Goal: Information Seeking & Learning: Learn about a topic

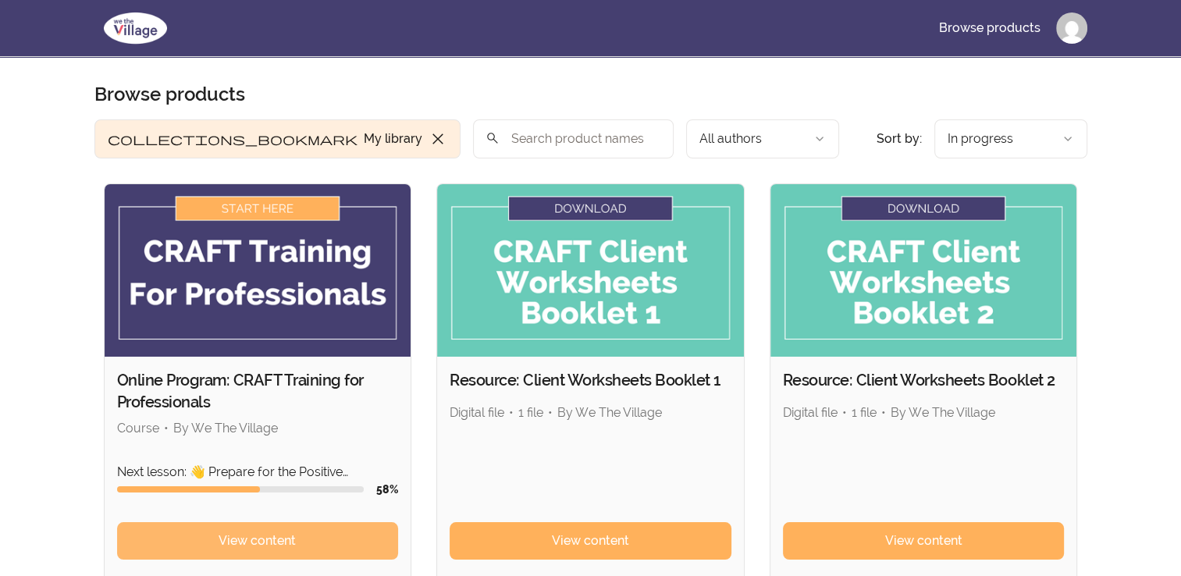
click at [333, 539] on link "View content" at bounding box center [258, 540] width 282 height 37
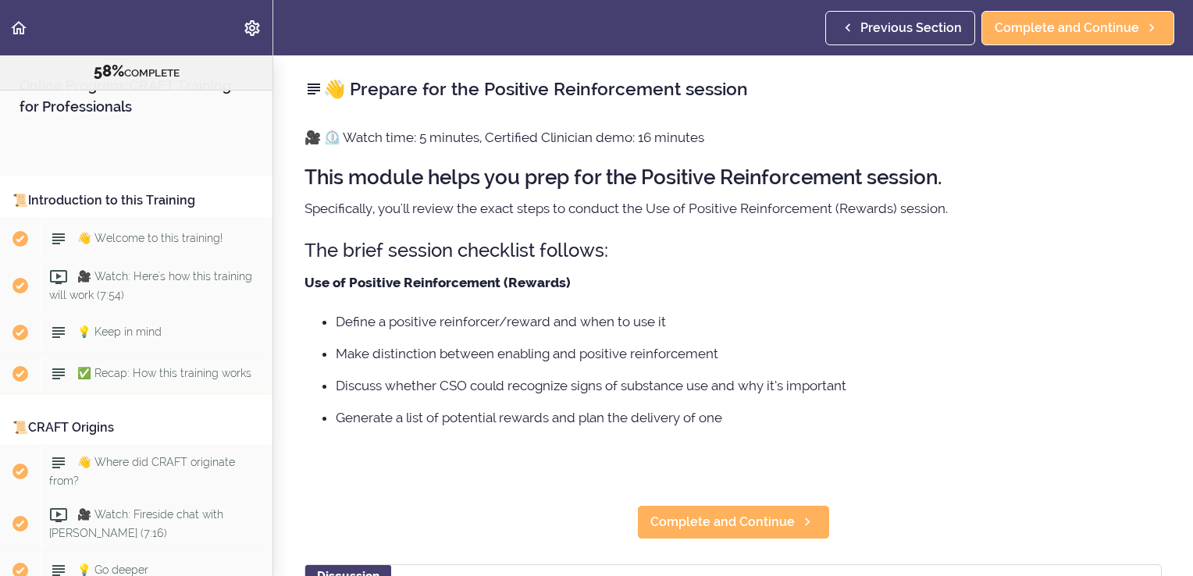
scroll to position [6636, 0]
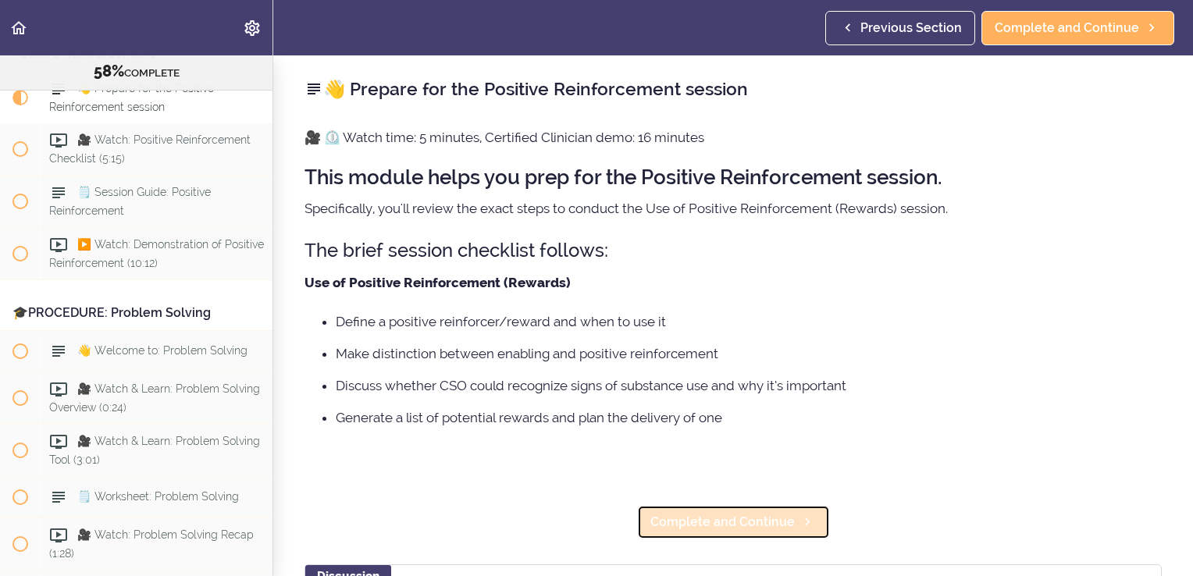
click at [696, 517] on span "Complete and Continue" at bounding box center [722, 522] width 144 height 19
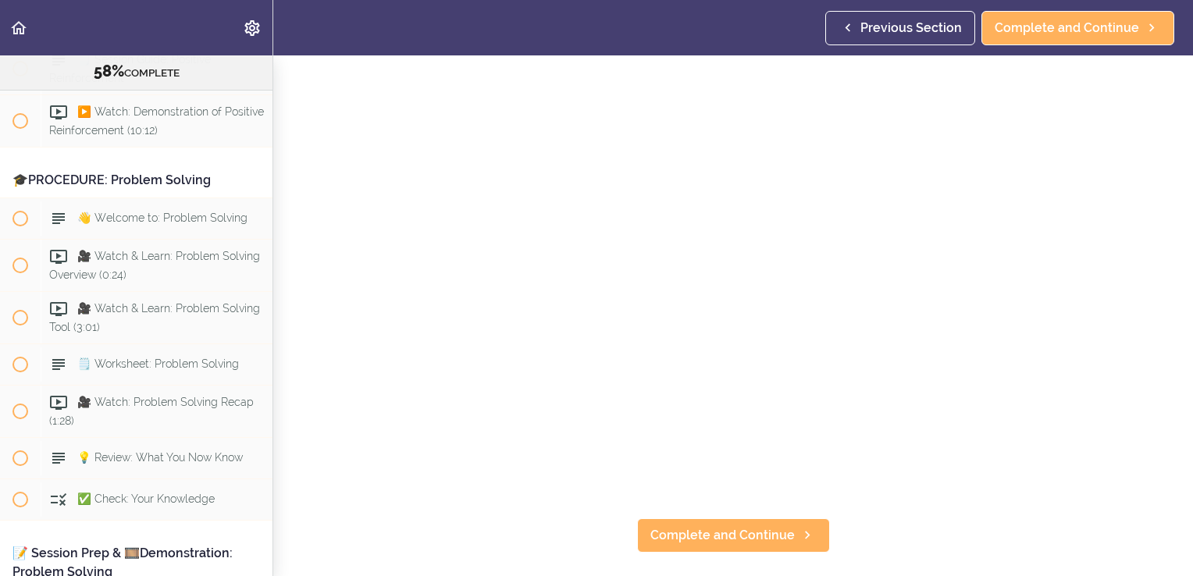
scroll to position [139, 0]
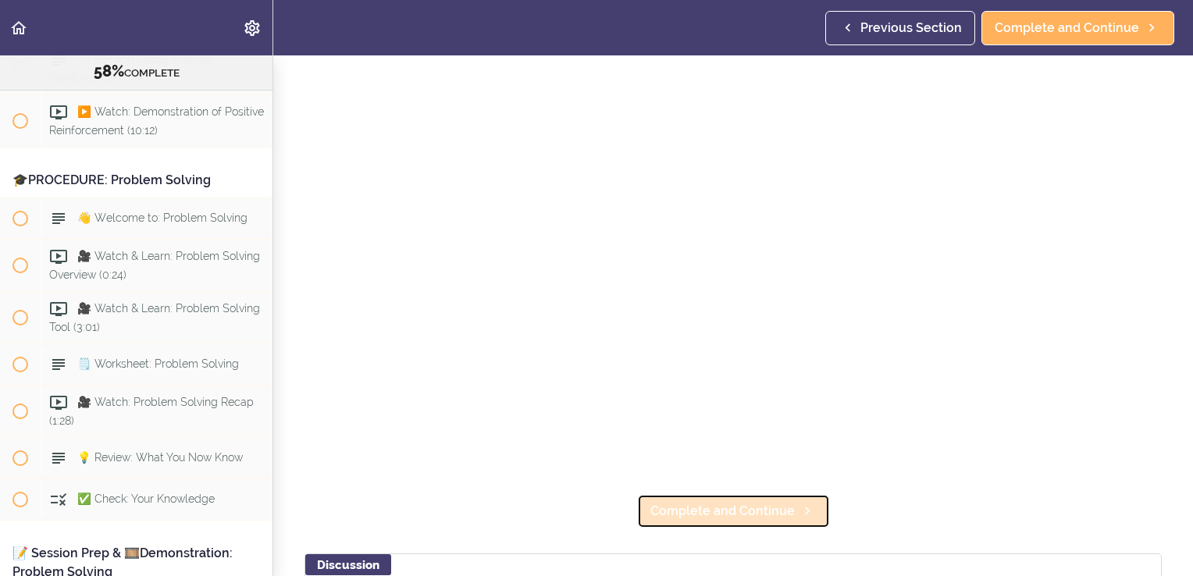
click at [657, 506] on span "Complete and Continue" at bounding box center [722, 511] width 144 height 19
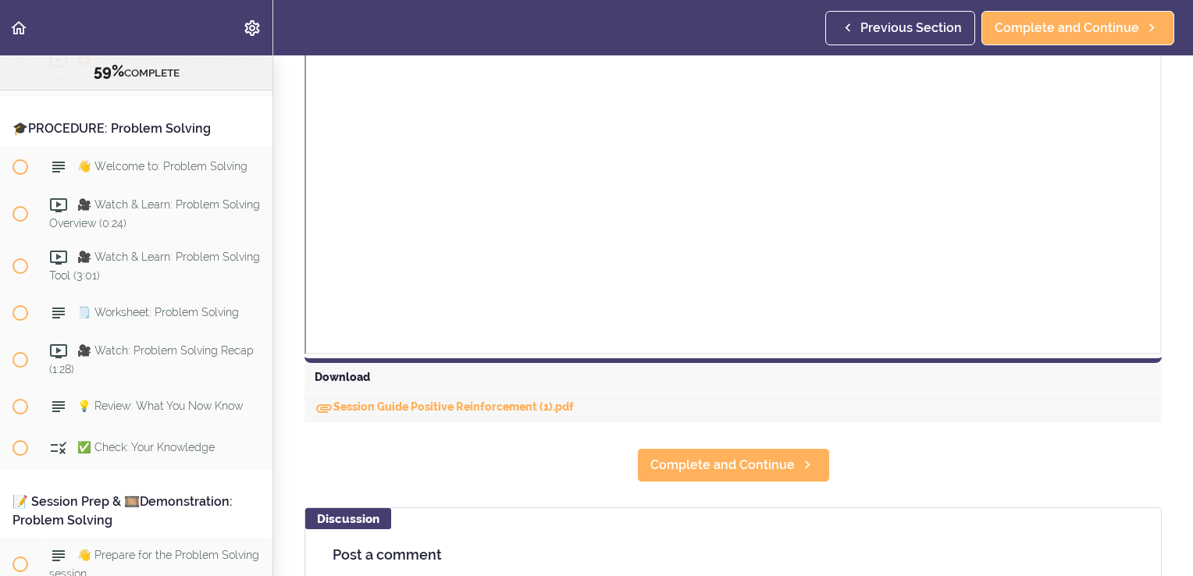
scroll to position [514, 0]
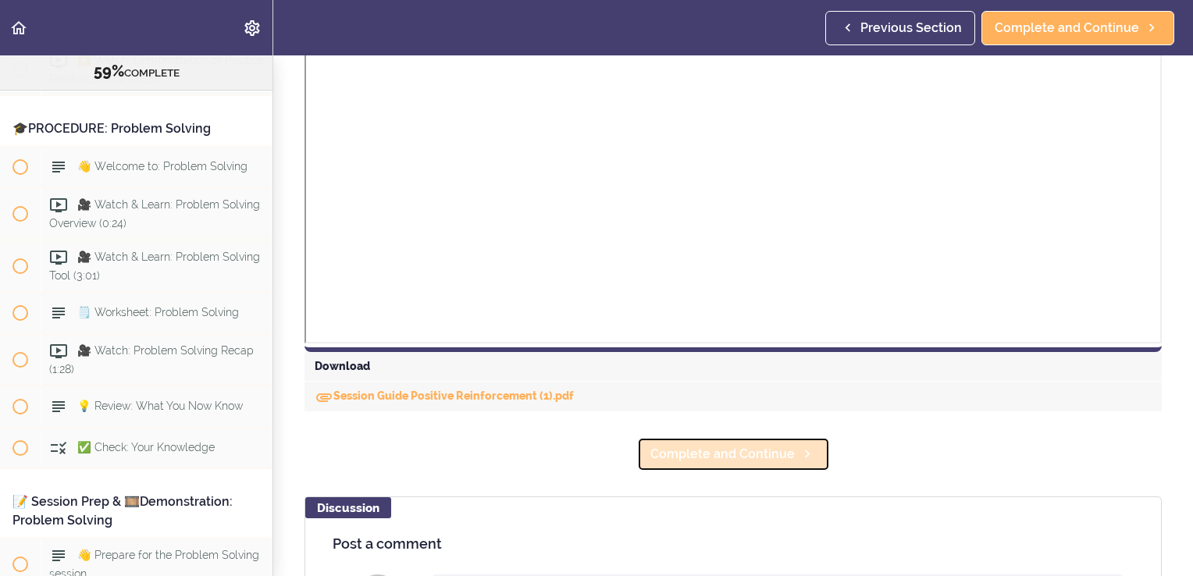
click at [787, 457] on link "Complete and Continue" at bounding box center [733, 454] width 193 height 34
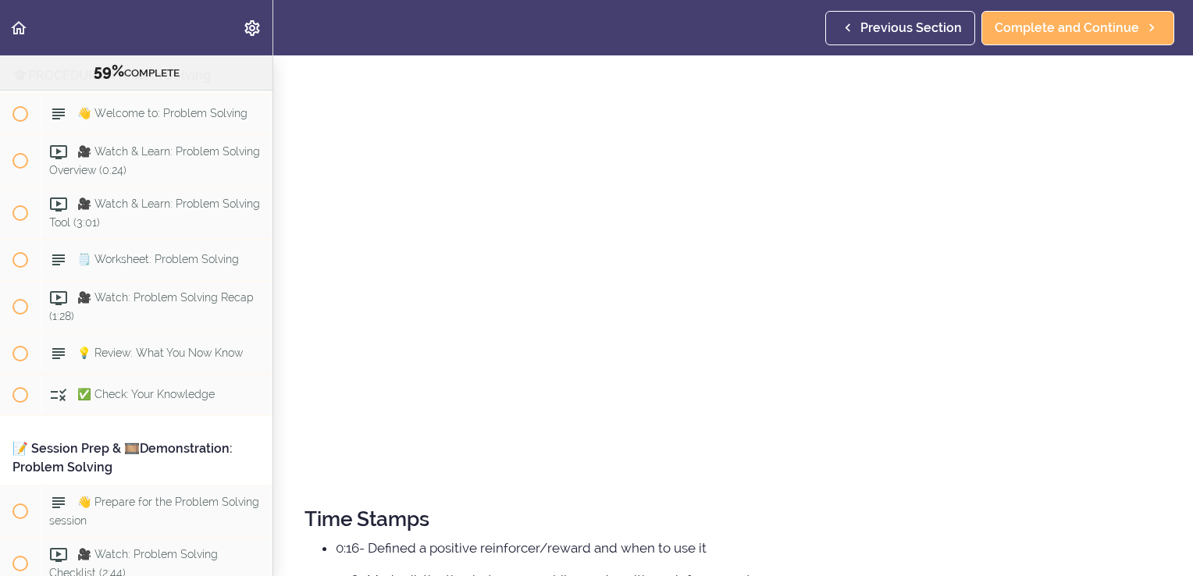
scroll to position [183, 0]
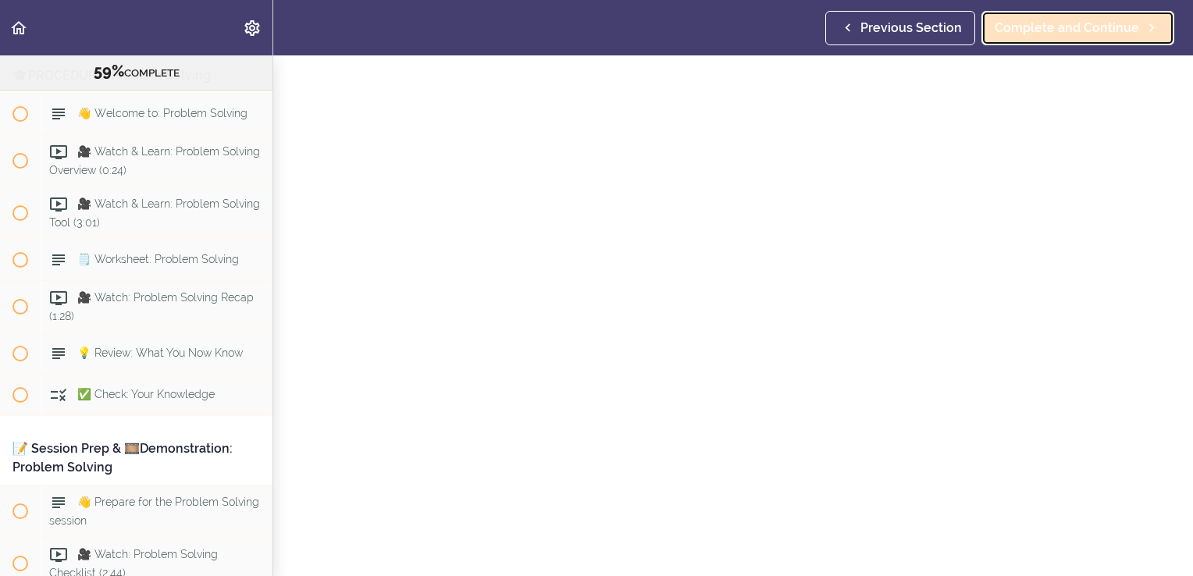
click at [1055, 37] on link "Complete and Continue" at bounding box center [1077, 28] width 193 height 34
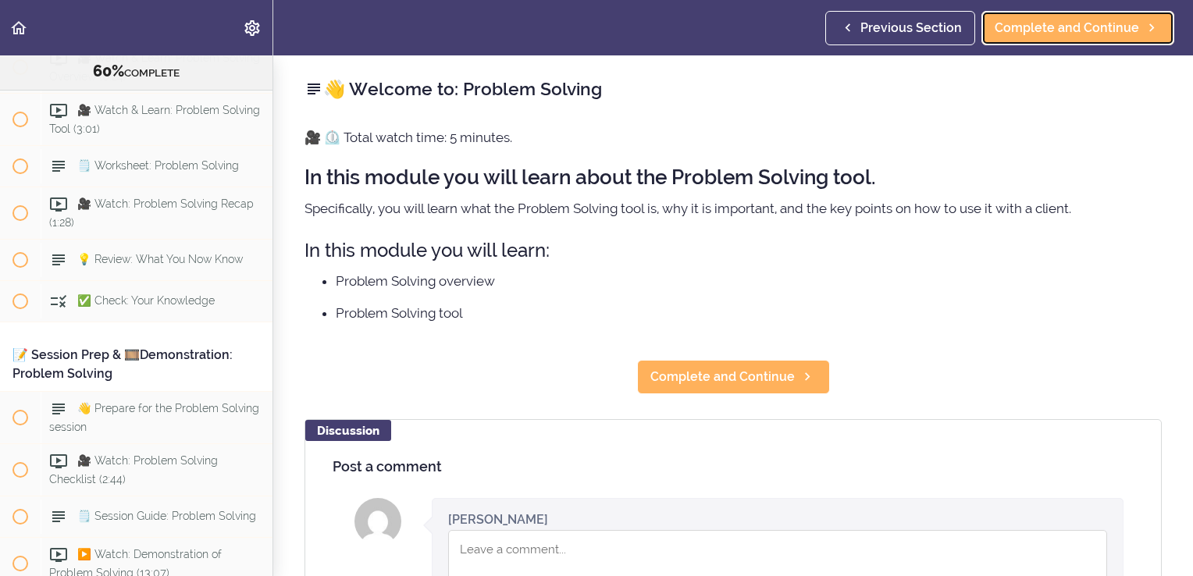
scroll to position [6976, 0]
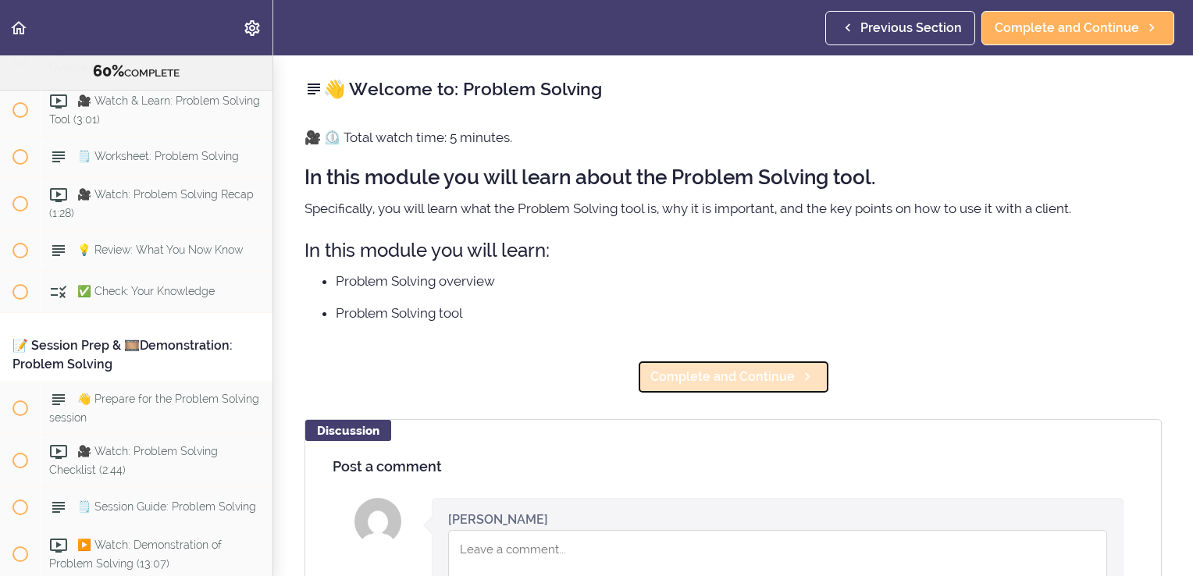
click at [724, 369] on span "Complete and Continue" at bounding box center [722, 377] width 144 height 19
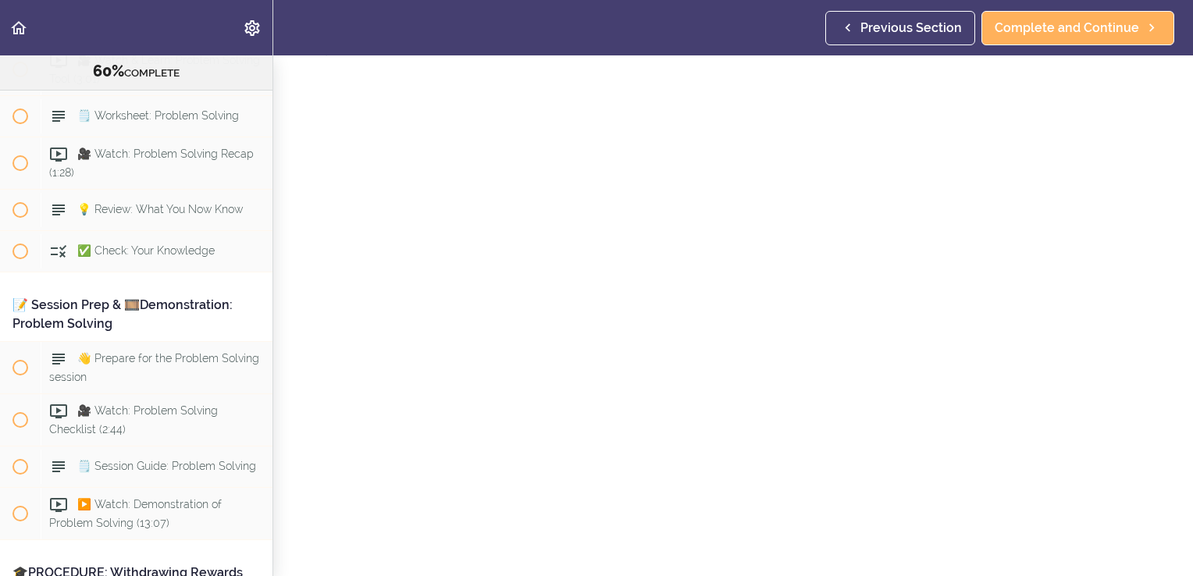
scroll to position [45, 0]
click at [1044, 39] on link "Complete and Continue" at bounding box center [1077, 28] width 193 height 34
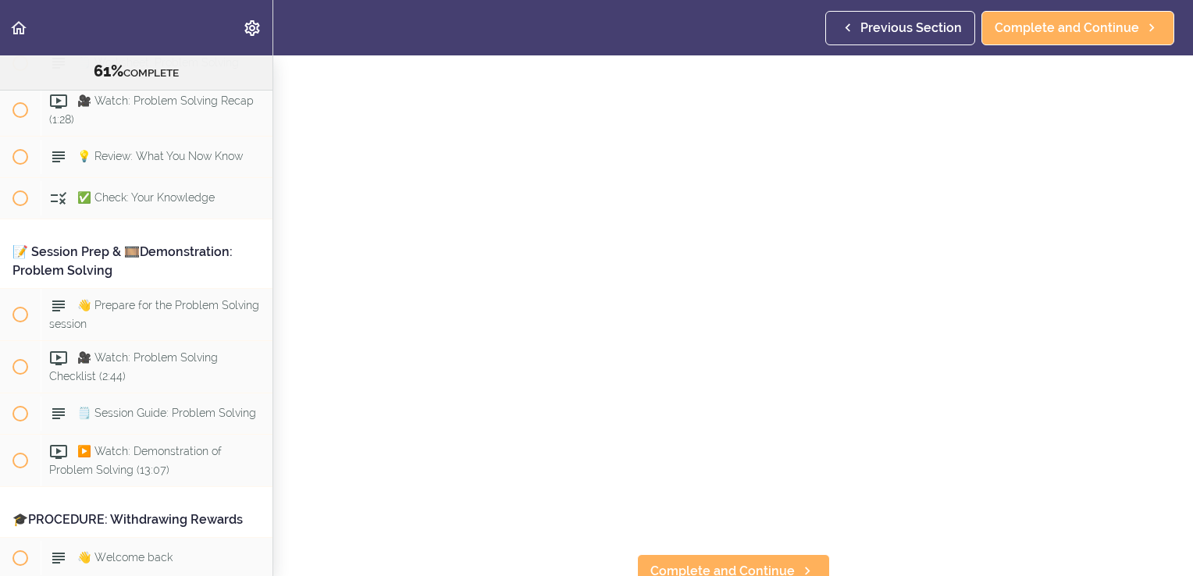
scroll to position [80, 0]
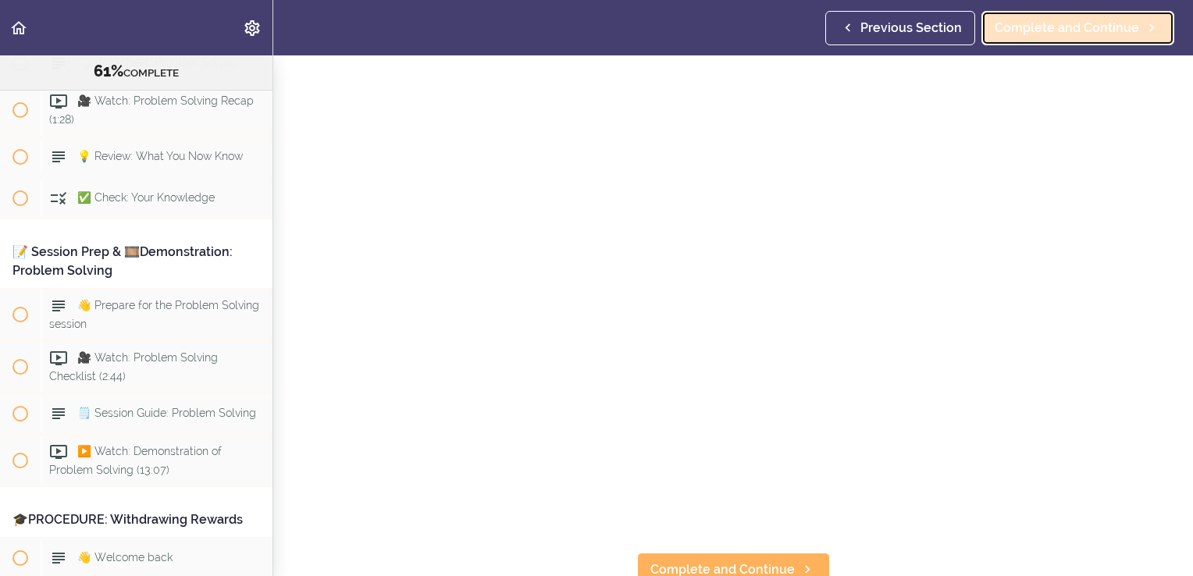
click at [1049, 32] on span "Complete and Continue" at bounding box center [1067, 28] width 144 height 19
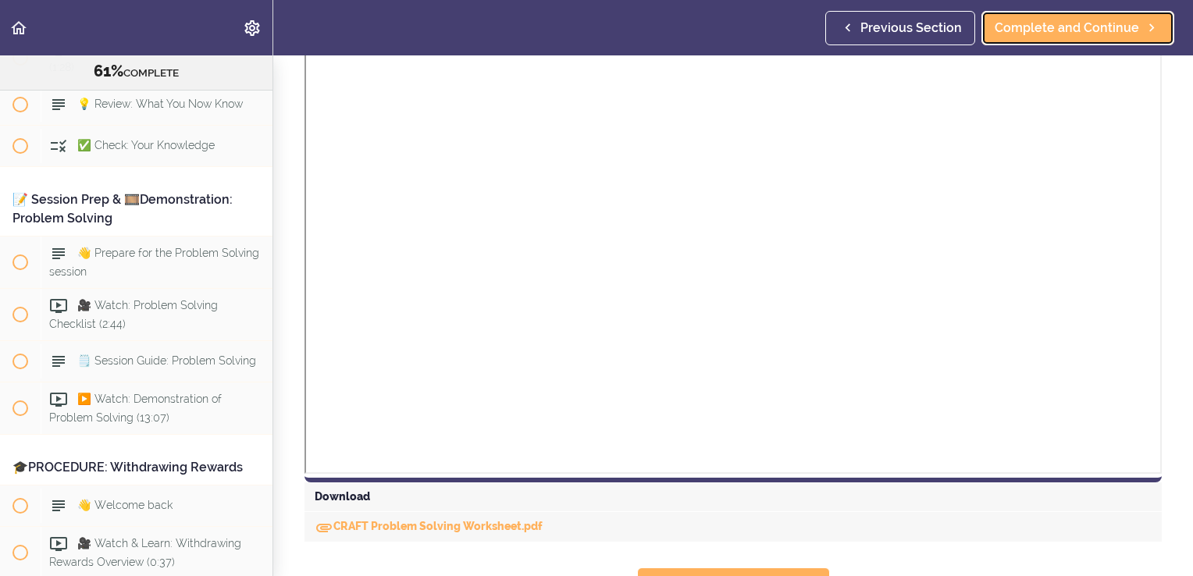
scroll to position [412, 0]
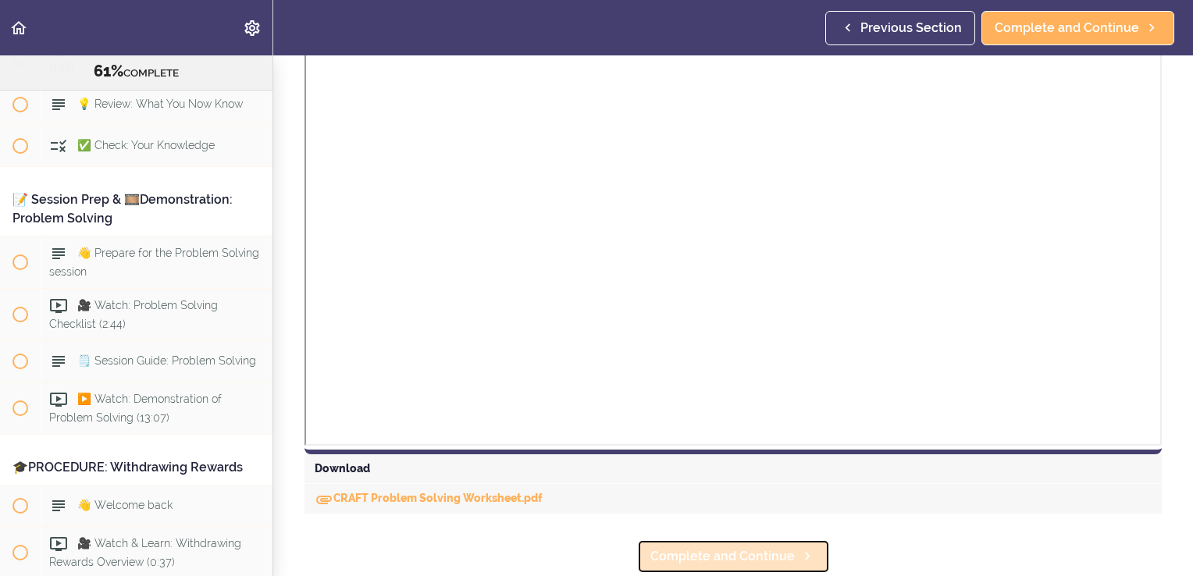
click at [798, 548] on icon at bounding box center [807, 556] width 19 height 16
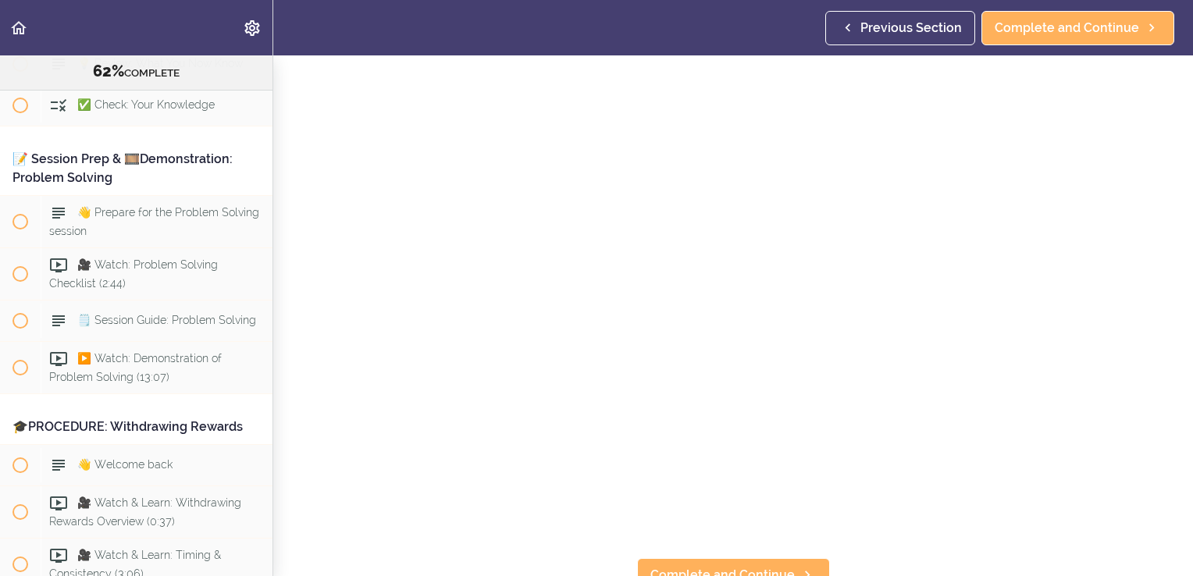
scroll to position [78, 0]
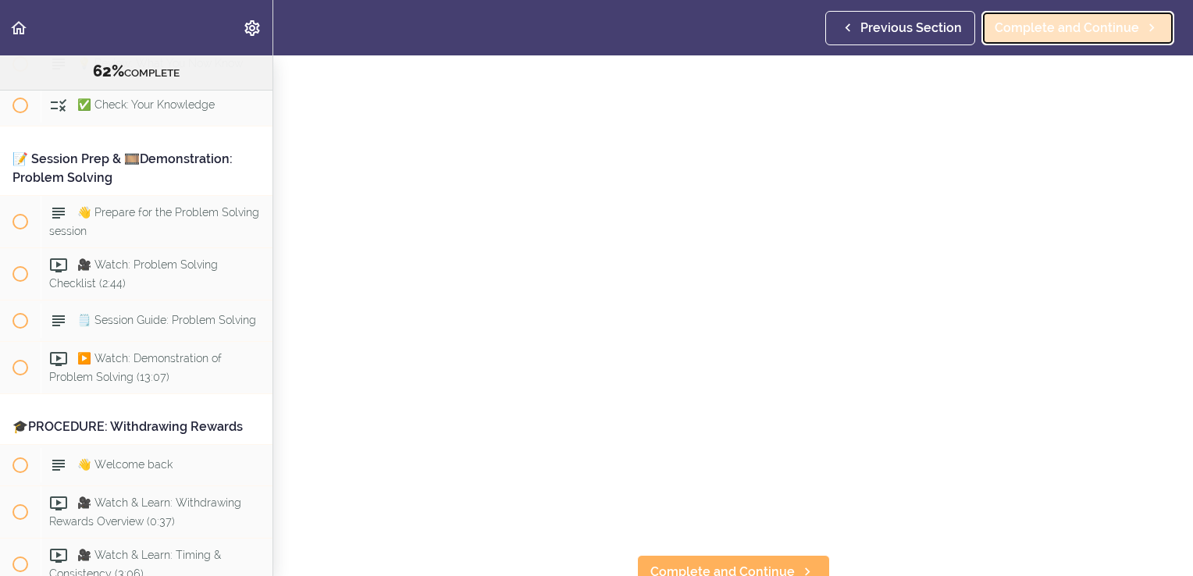
click at [1032, 34] on span "Complete and Continue" at bounding box center [1067, 28] width 144 height 19
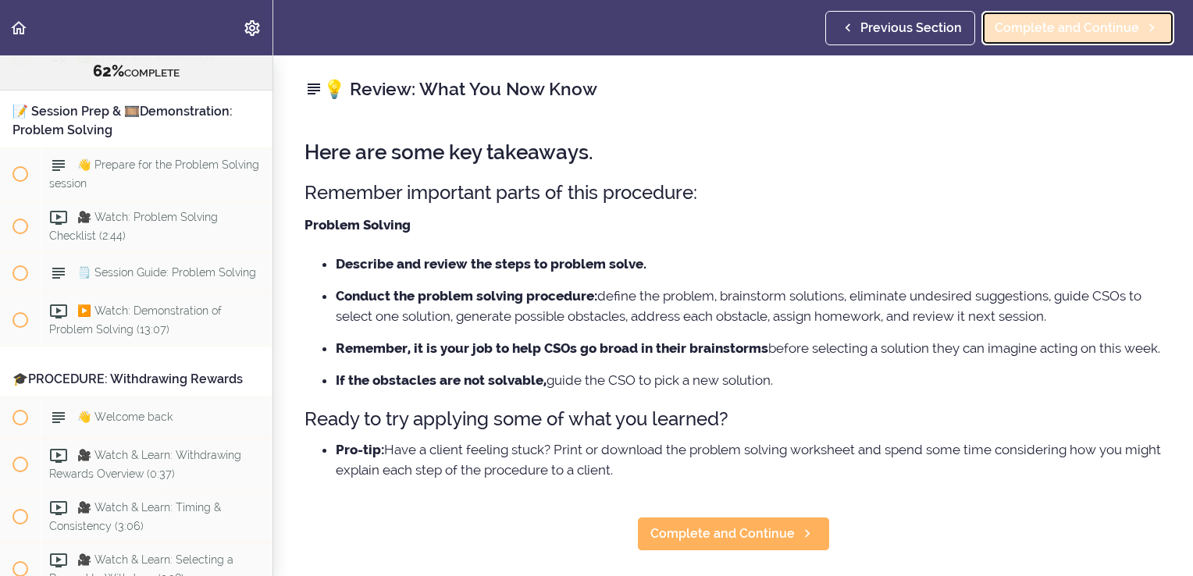
scroll to position [7215, 0]
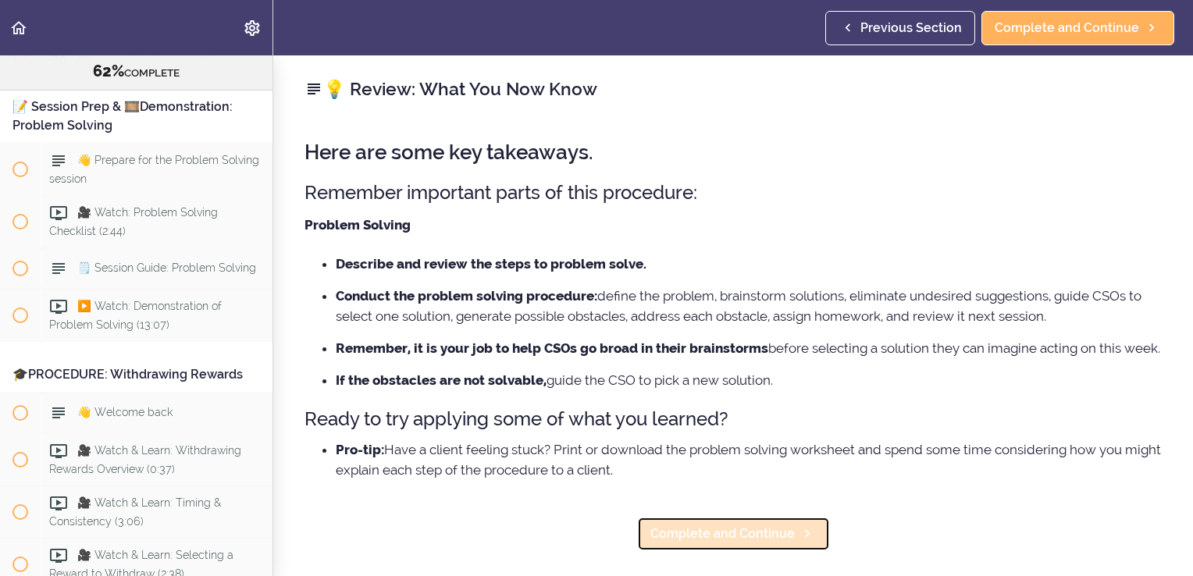
click at [778, 543] on span "Complete and Continue" at bounding box center [722, 534] width 144 height 19
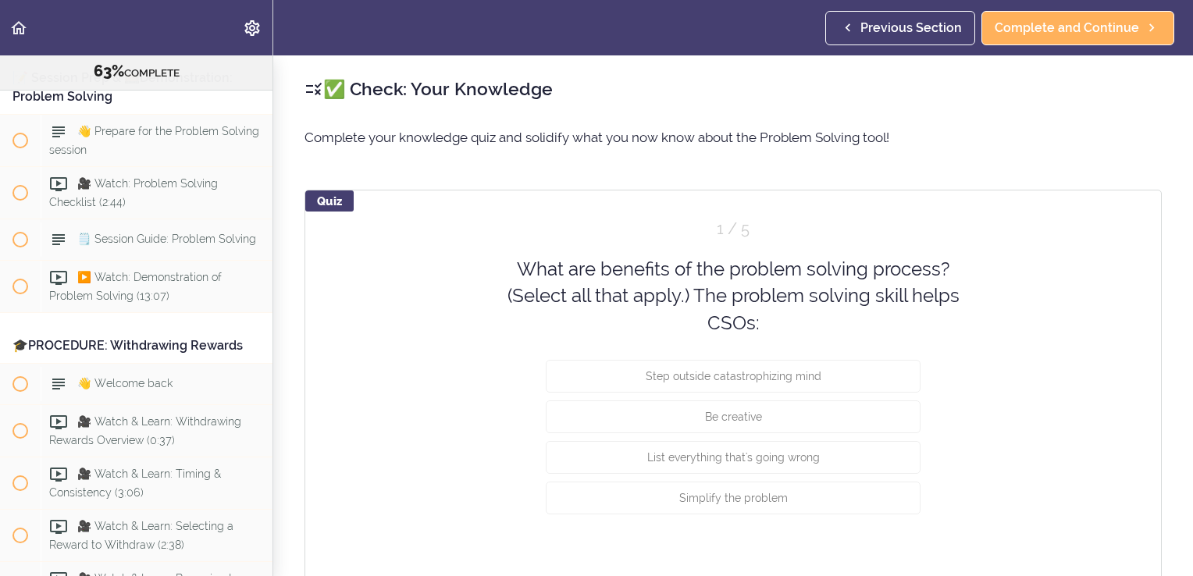
scroll to position [7256, 0]
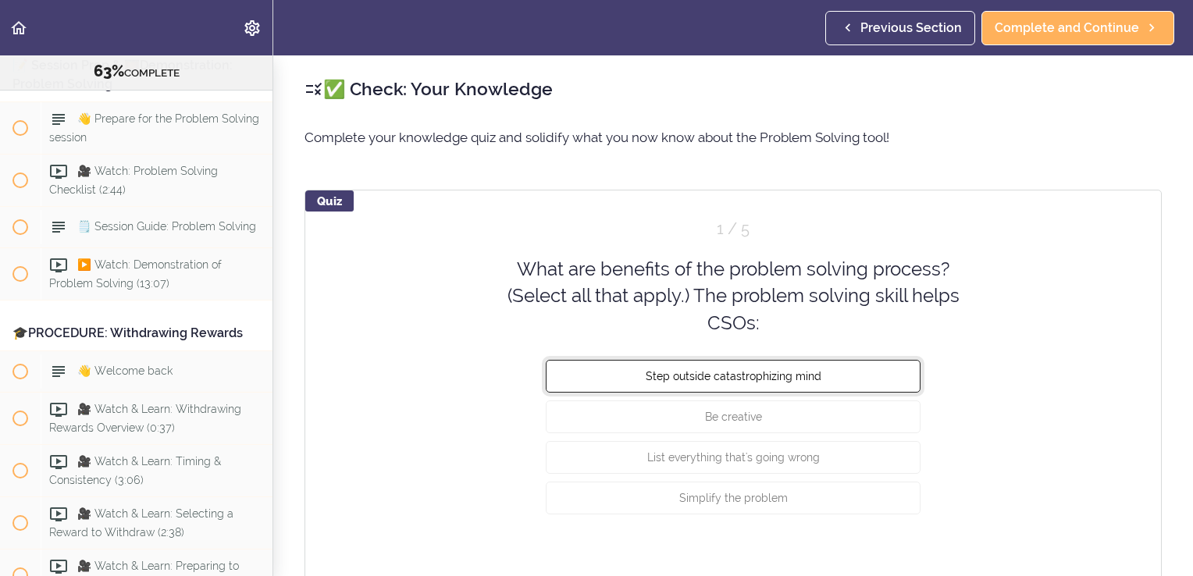
click at [845, 377] on button "Step outside catastrophizing mind" at bounding box center [733, 376] width 375 height 33
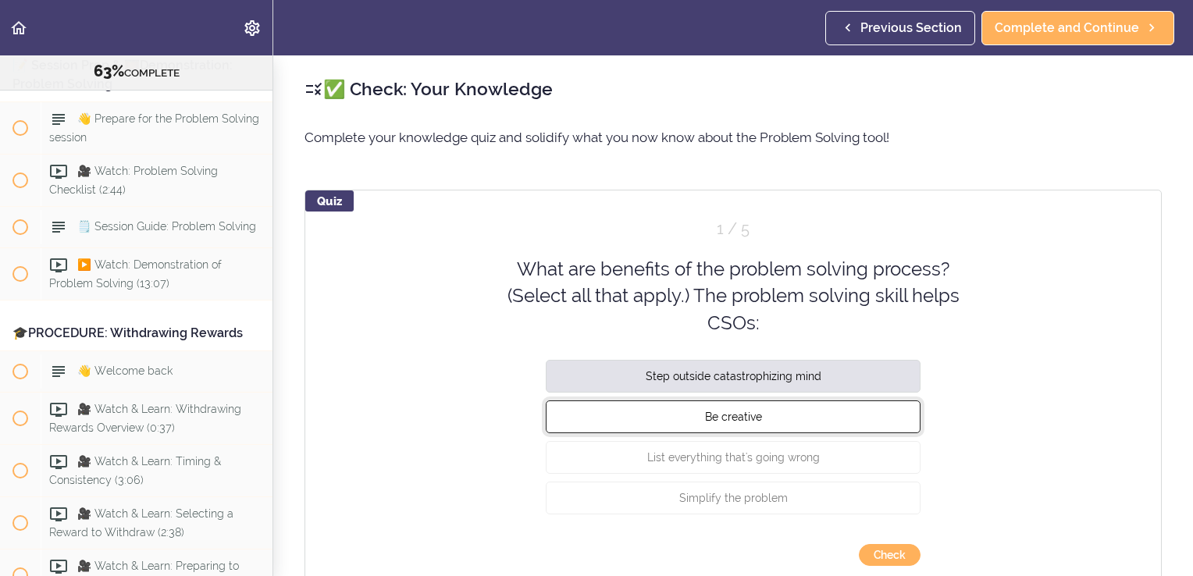
click at [835, 412] on button "Be creative" at bounding box center [733, 416] width 375 height 33
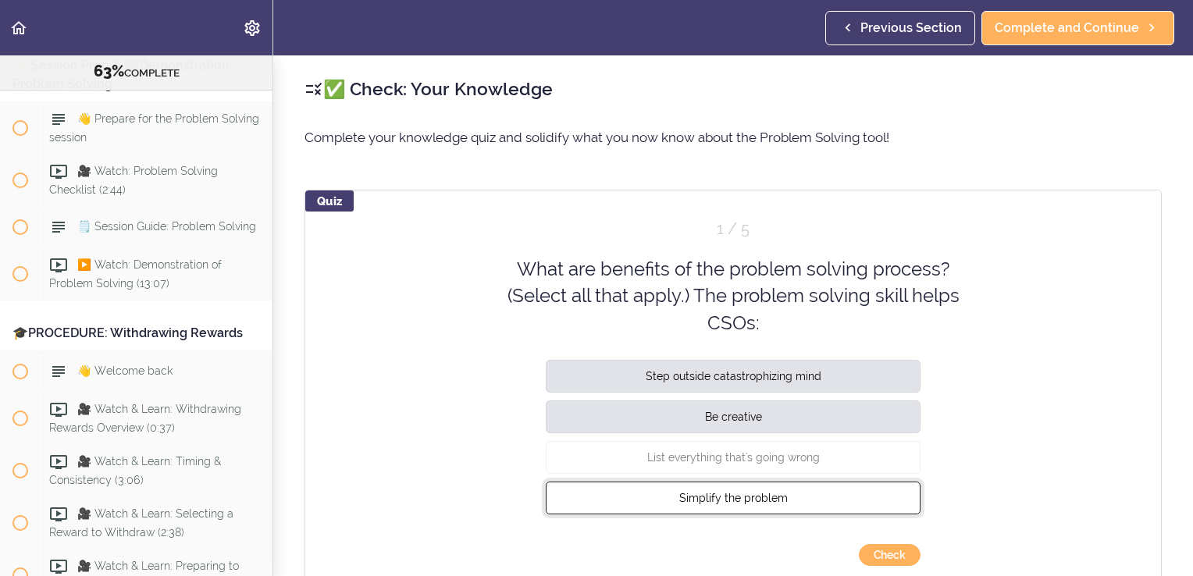
click at [818, 494] on button "Simplify the problem" at bounding box center [733, 498] width 375 height 33
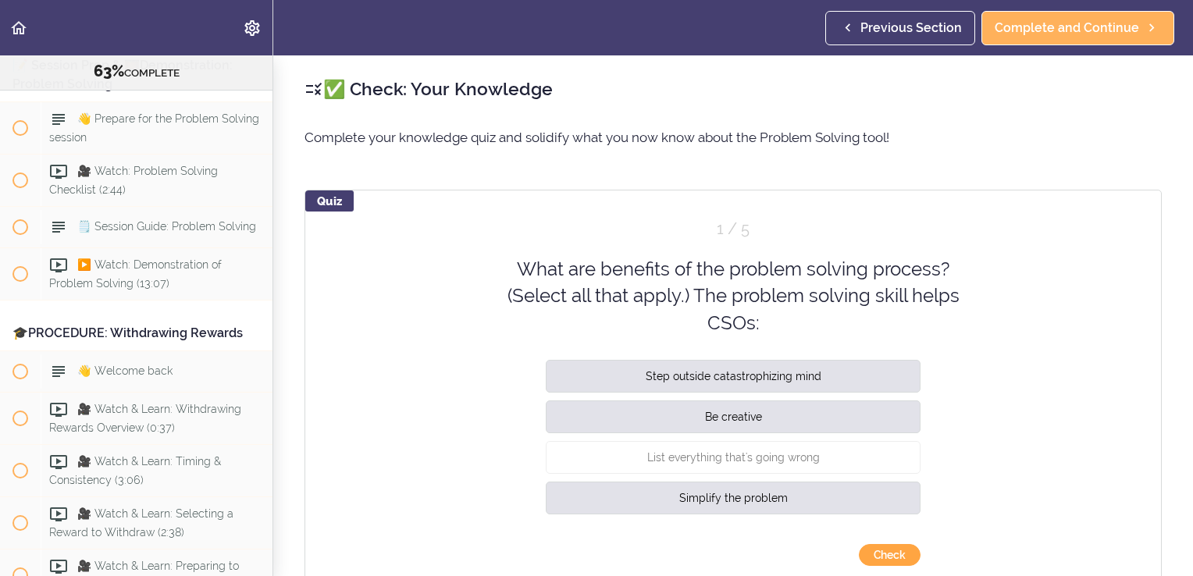
click at [881, 553] on button "Check" at bounding box center [890, 555] width 62 height 22
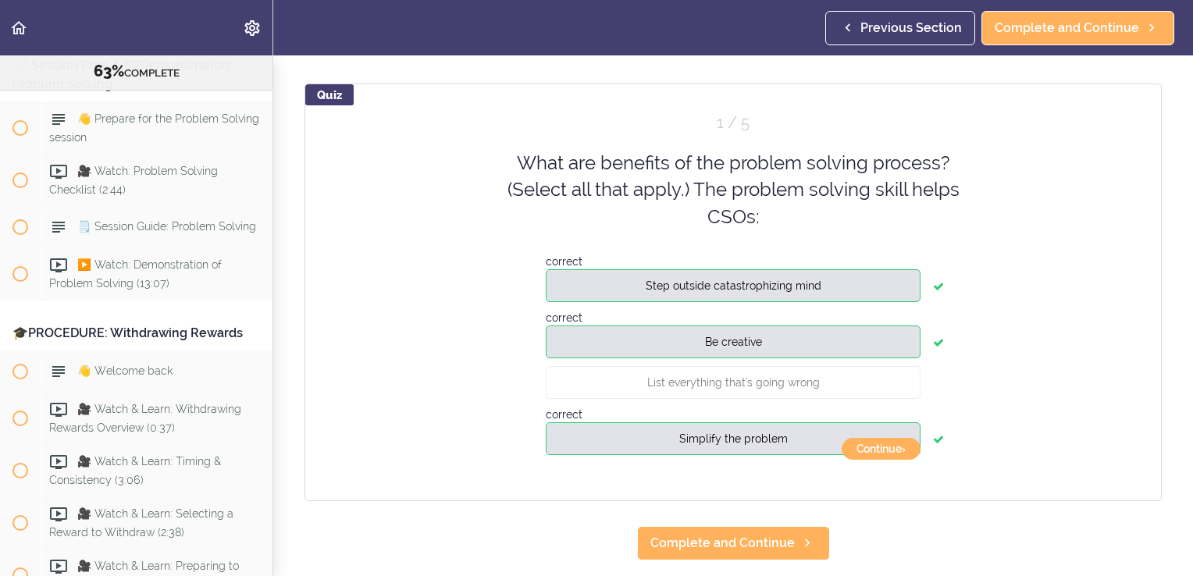
scroll to position [112, 0]
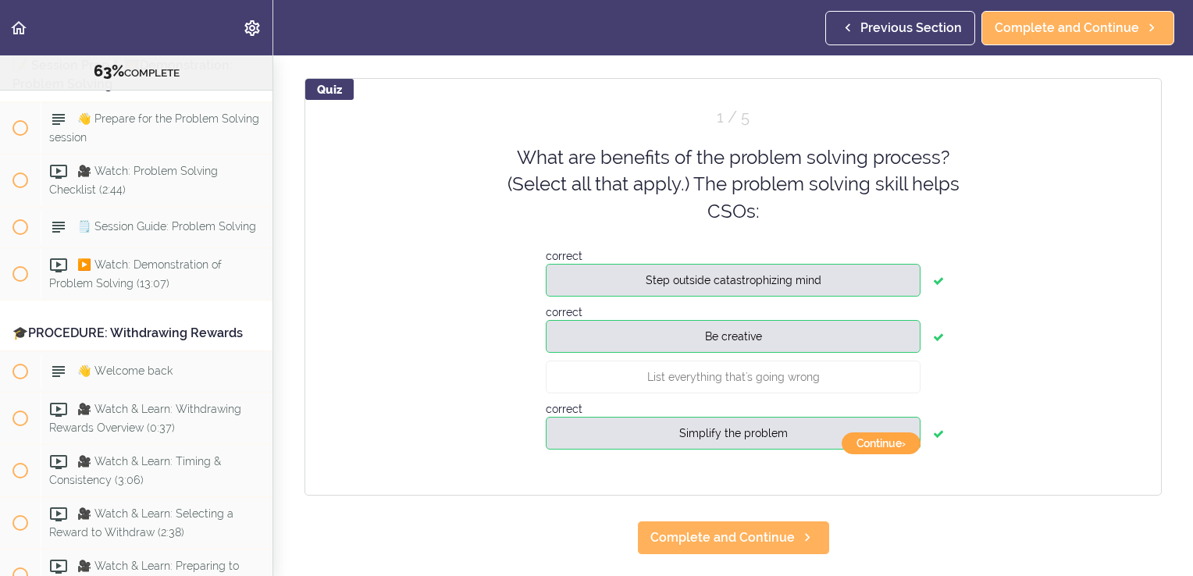
click at [875, 440] on button "Continue ›" at bounding box center [881, 443] width 79 height 22
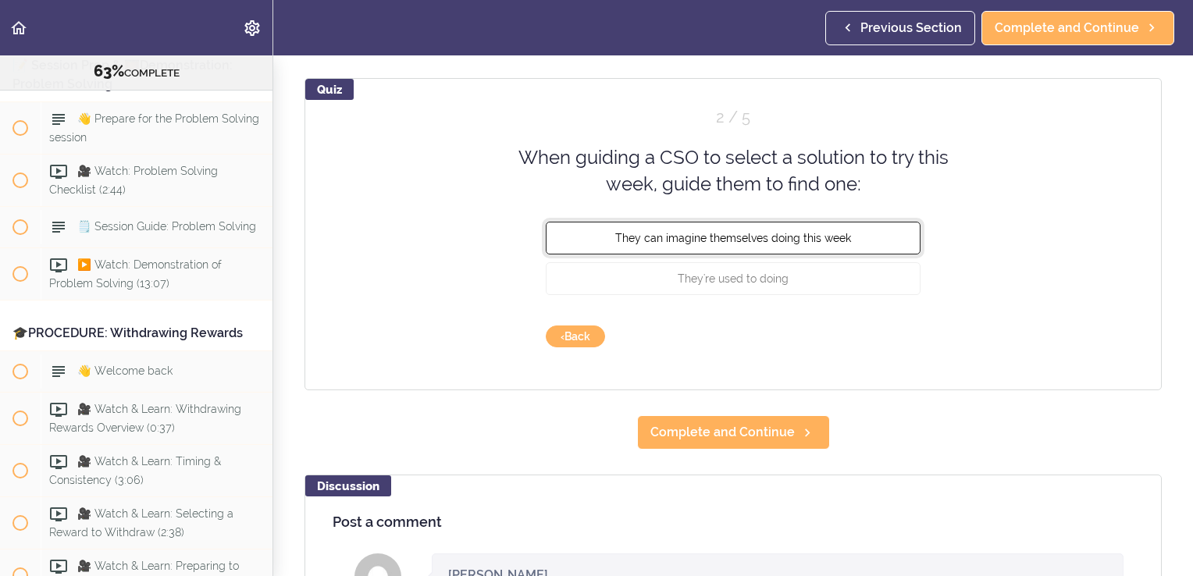
click at [837, 239] on span "They can imagine themselves doing this week" at bounding box center [733, 237] width 236 height 12
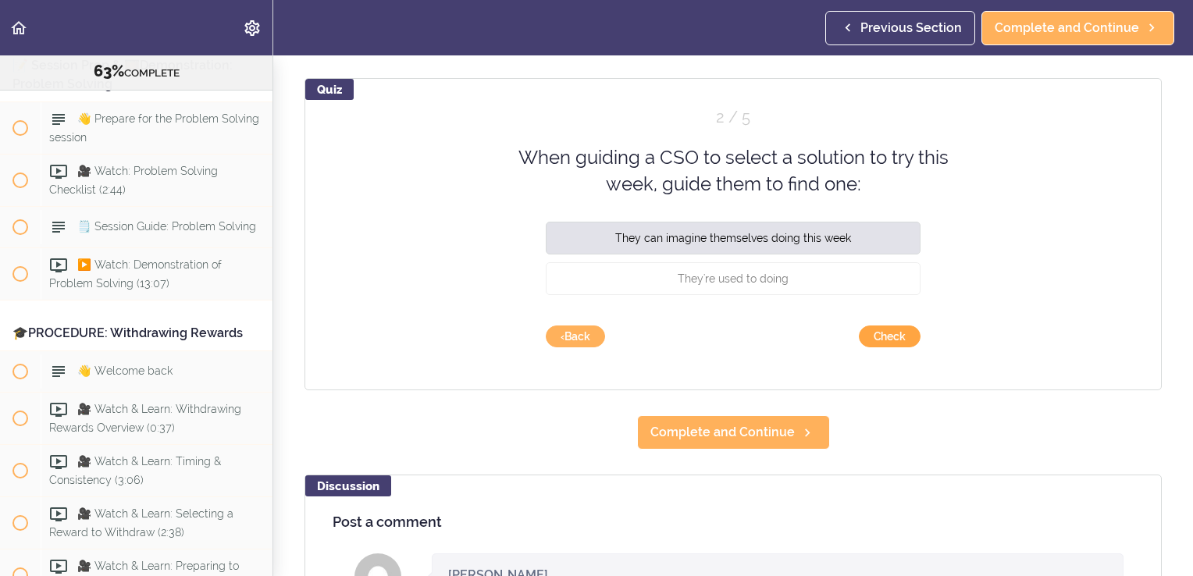
click at [882, 339] on button "Check" at bounding box center [890, 337] width 62 height 22
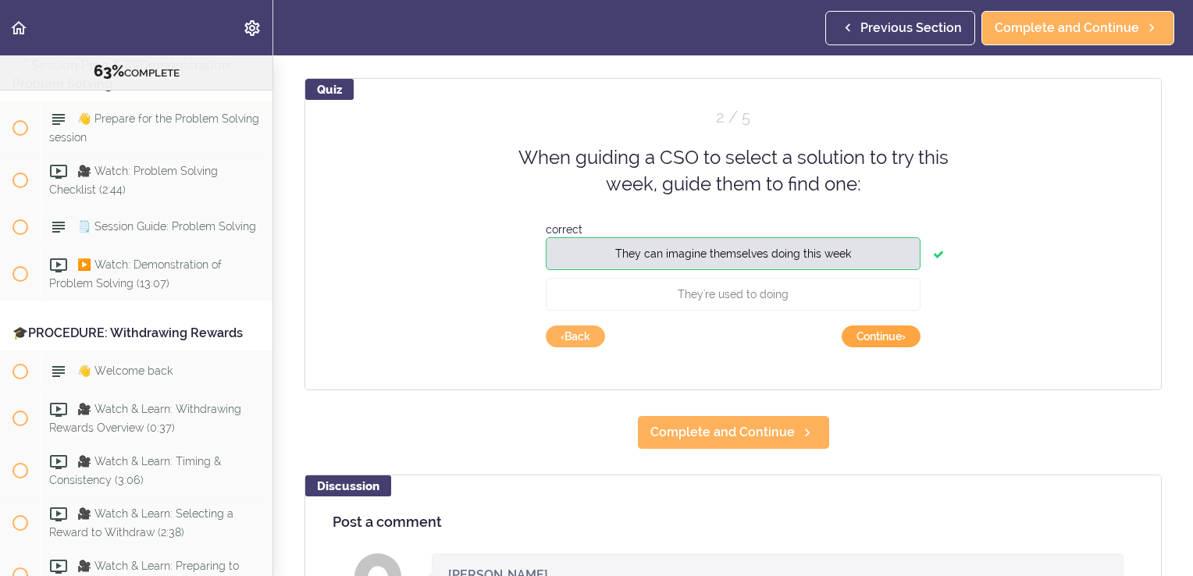
click at [882, 341] on button "Continue ›" at bounding box center [881, 337] width 79 height 22
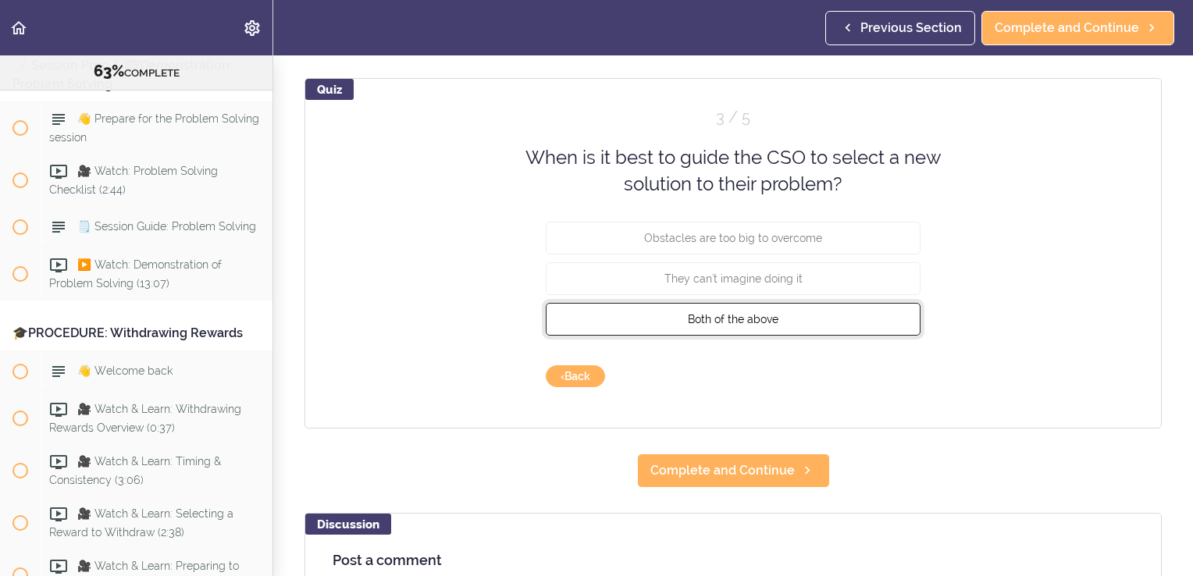
click at [852, 315] on button "Both of the above" at bounding box center [733, 318] width 375 height 33
click at [879, 376] on button "Check" at bounding box center [890, 376] width 62 height 22
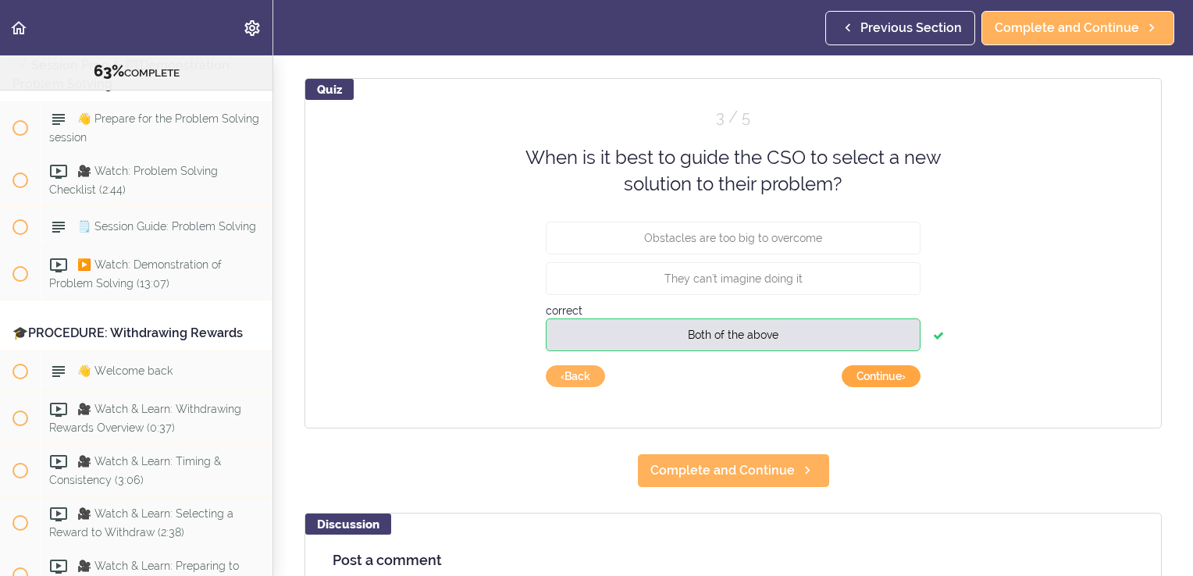
click at [874, 370] on button "Continue ›" at bounding box center [881, 376] width 79 height 22
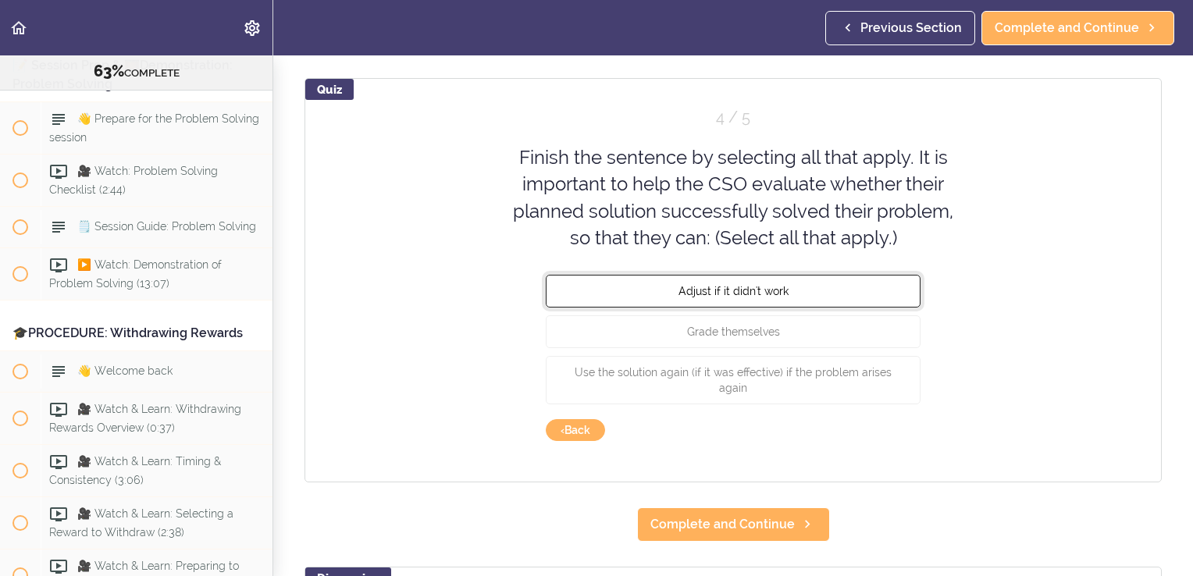
click at [877, 301] on button "Adjust if it didn't work" at bounding box center [733, 291] width 375 height 33
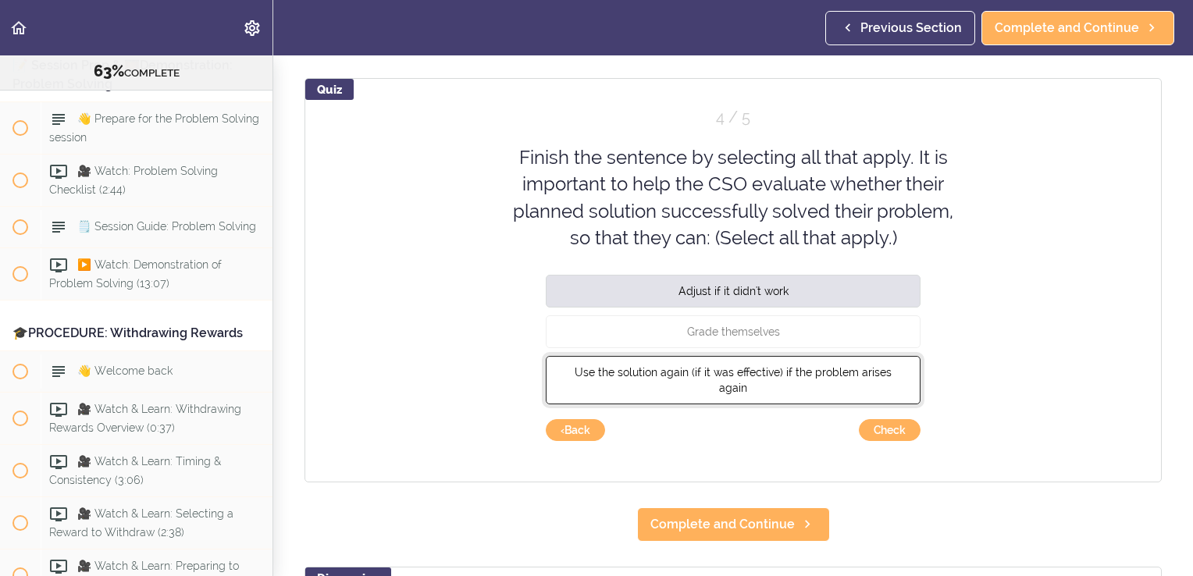
click at [865, 376] on span "Use the solution again (if it was effective) if the problem arises again" at bounding box center [733, 380] width 317 height 28
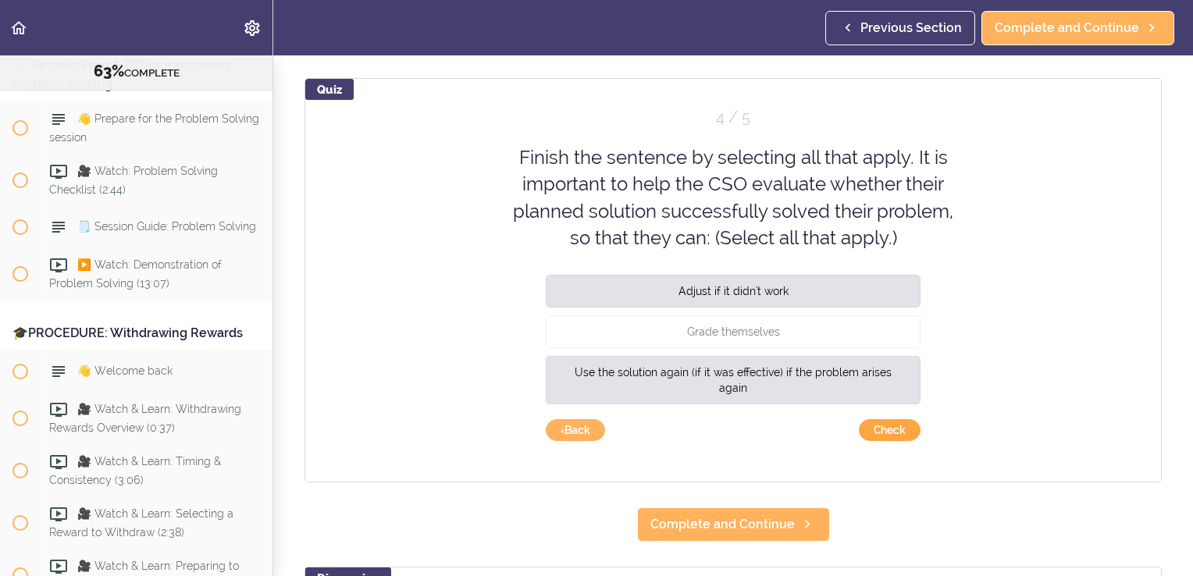
click at [899, 422] on button "Check" at bounding box center [890, 430] width 62 height 22
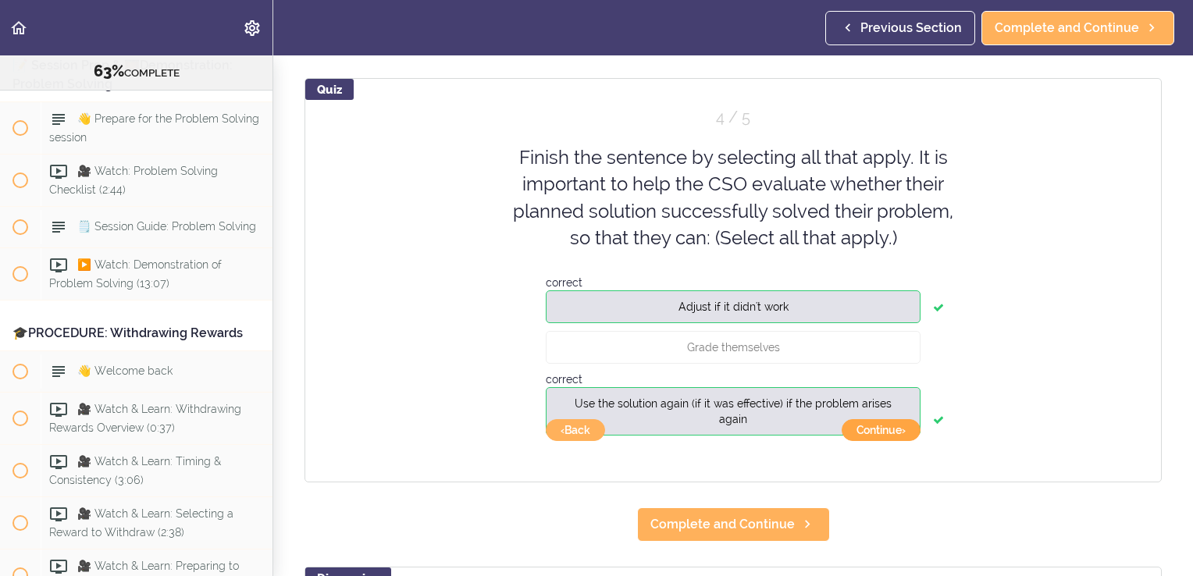
click at [874, 437] on button "Continue ›" at bounding box center [881, 430] width 79 height 22
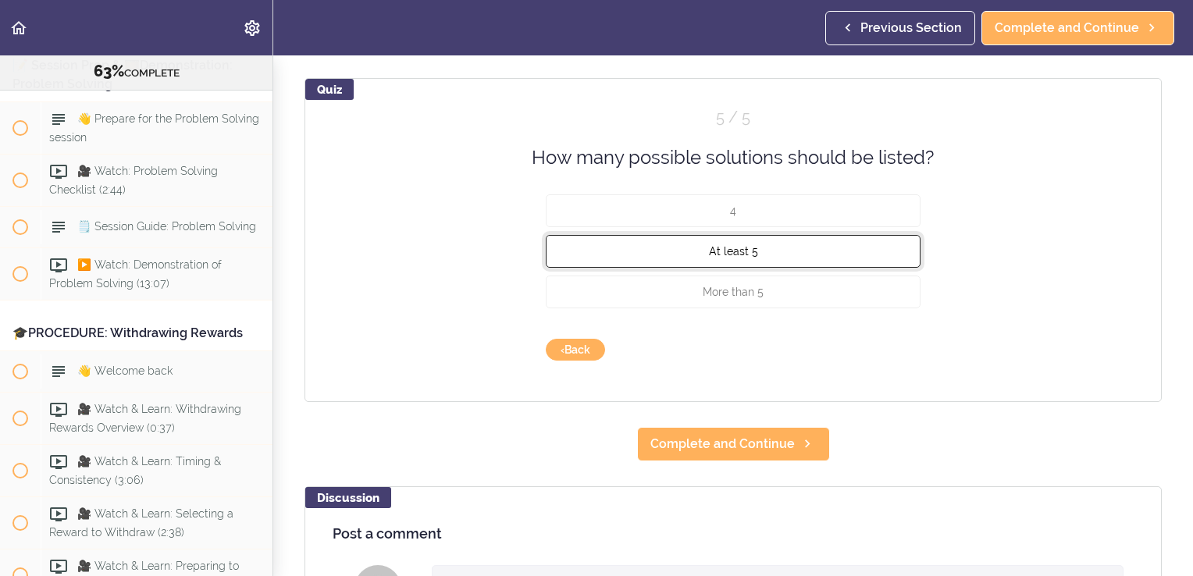
click at [795, 254] on button "At least 5" at bounding box center [733, 251] width 375 height 33
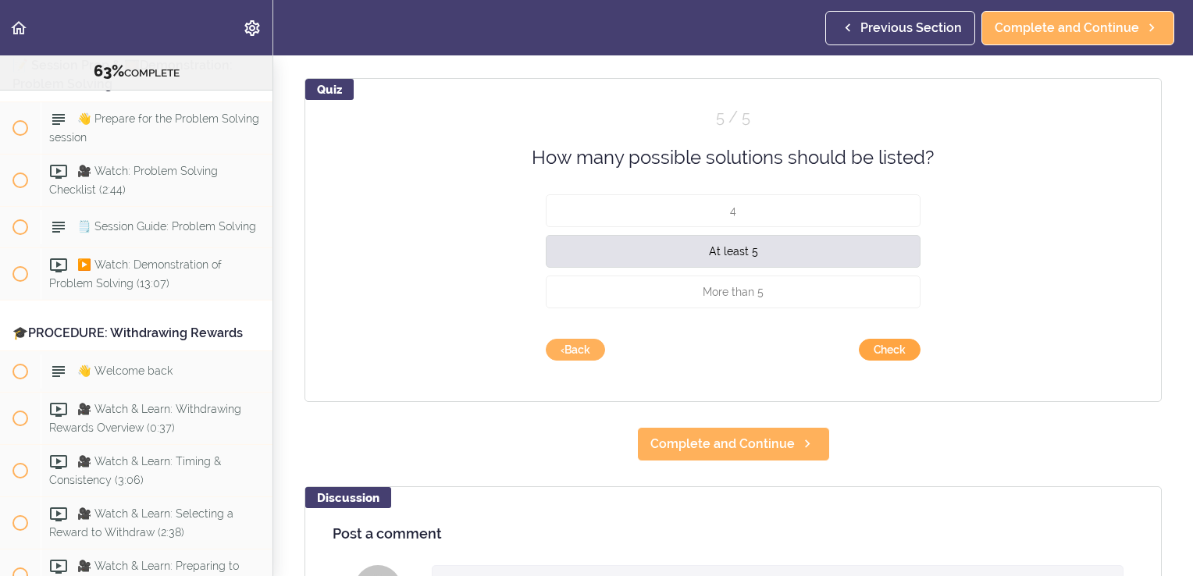
click at [874, 347] on button "Check" at bounding box center [890, 350] width 62 height 22
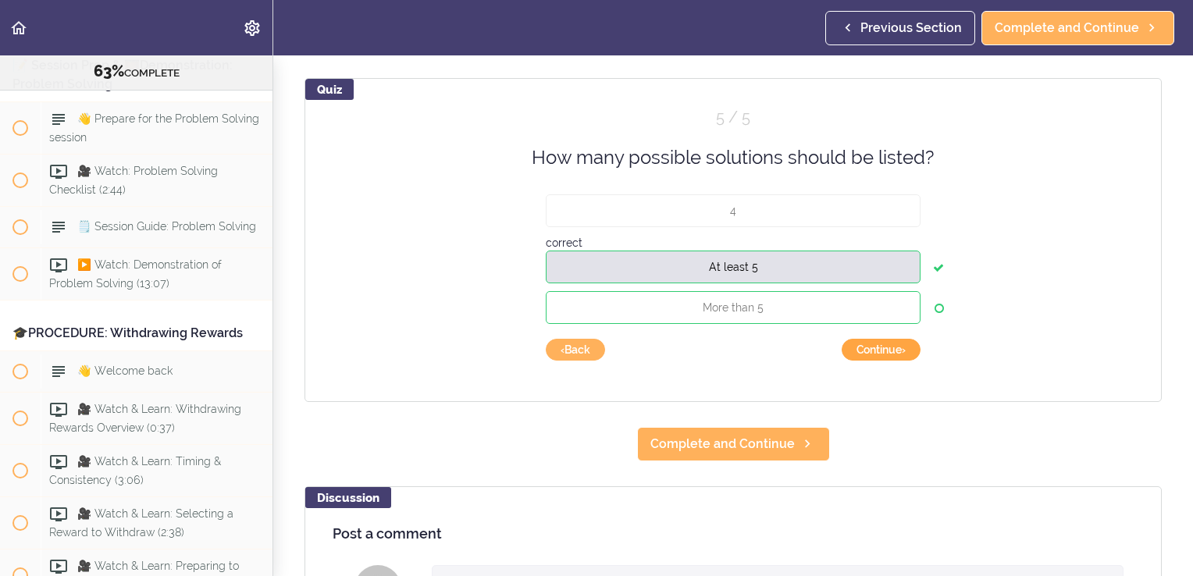
click at [882, 350] on button "Continue ›" at bounding box center [881, 350] width 79 height 22
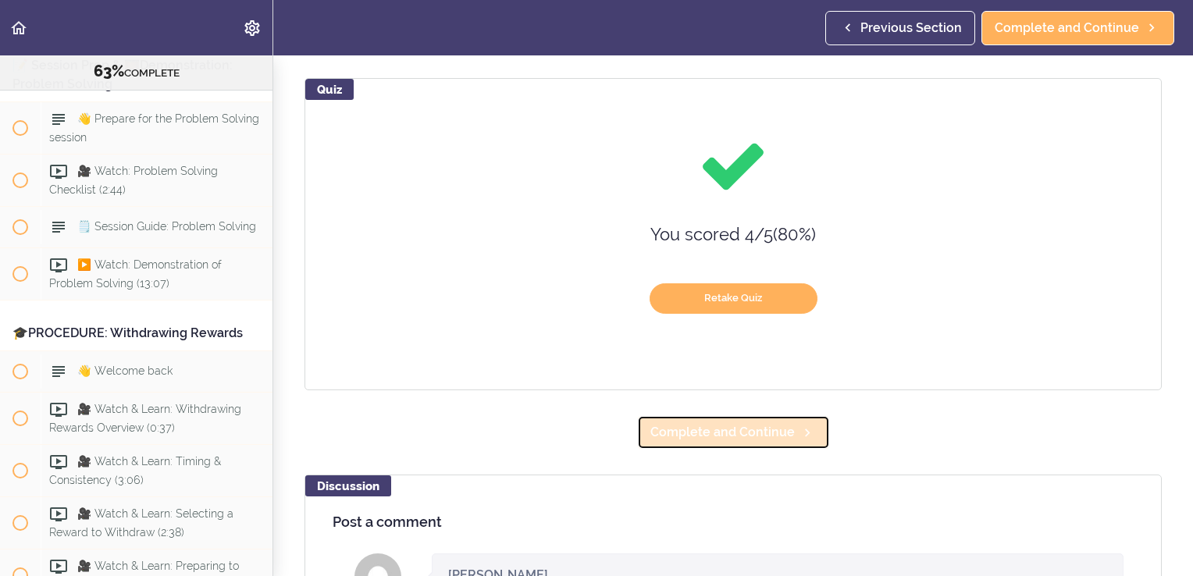
click at [737, 433] on span "Complete and Continue" at bounding box center [722, 432] width 144 height 19
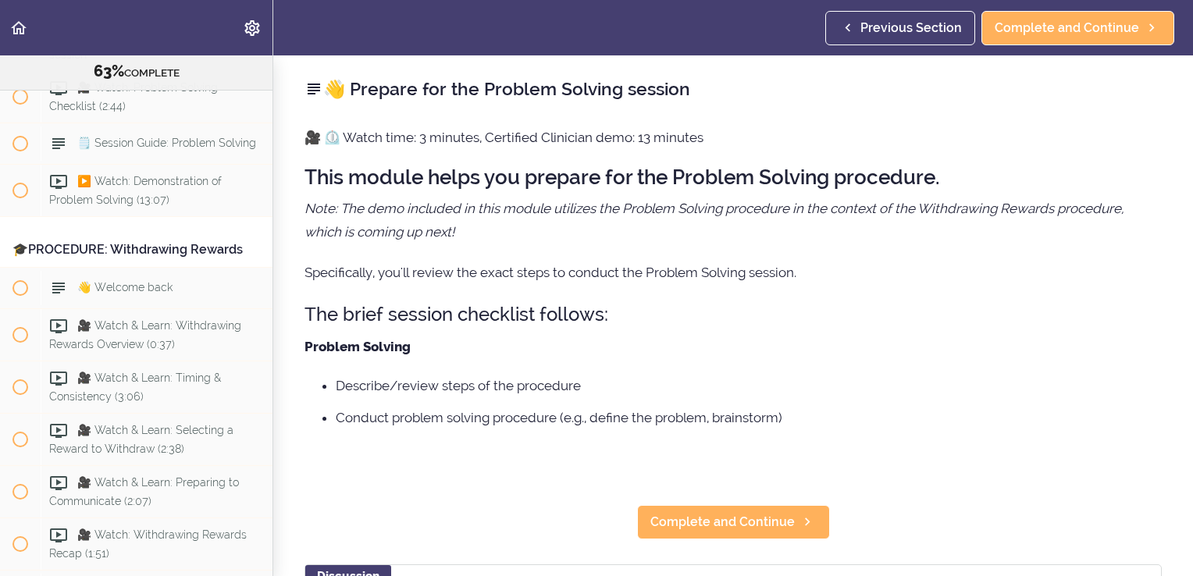
scroll to position [7366, 0]
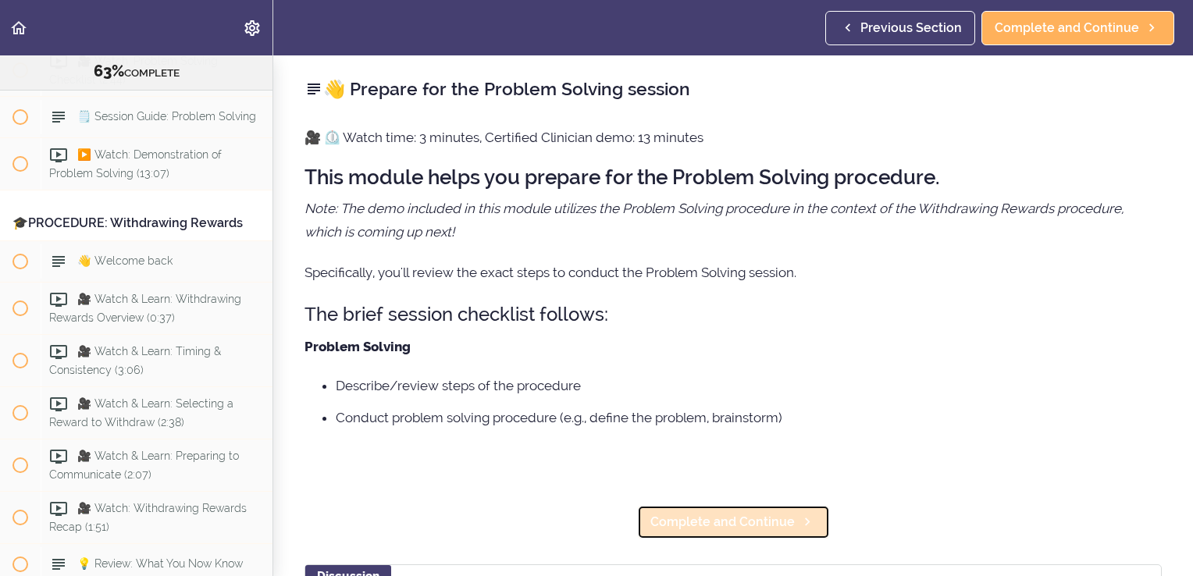
click at [738, 523] on span "Complete and Continue" at bounding box center [722, 522] width 144 height 19
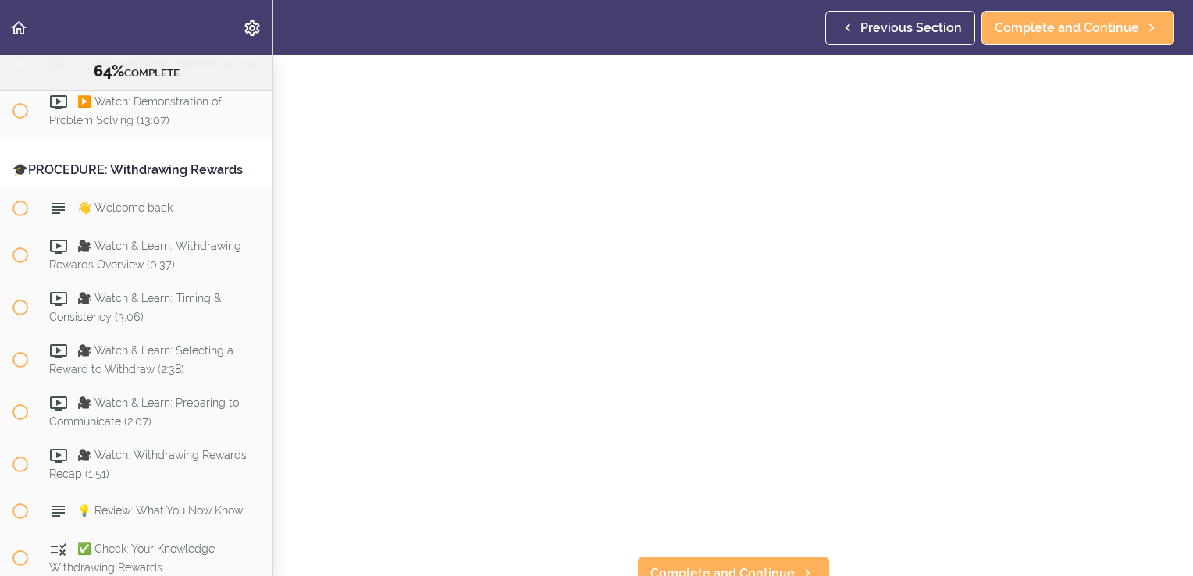
scroll to position [79, 0]
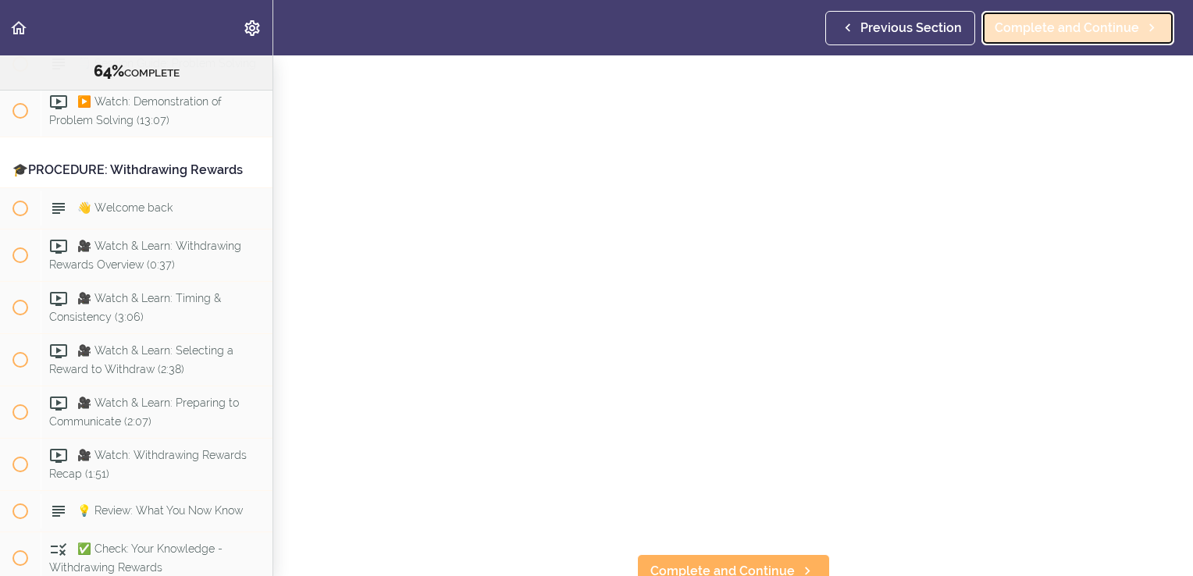
click at [1012, 37] on link "Complete and Continue" at bounding box center [1077, 28] width 193 height 34
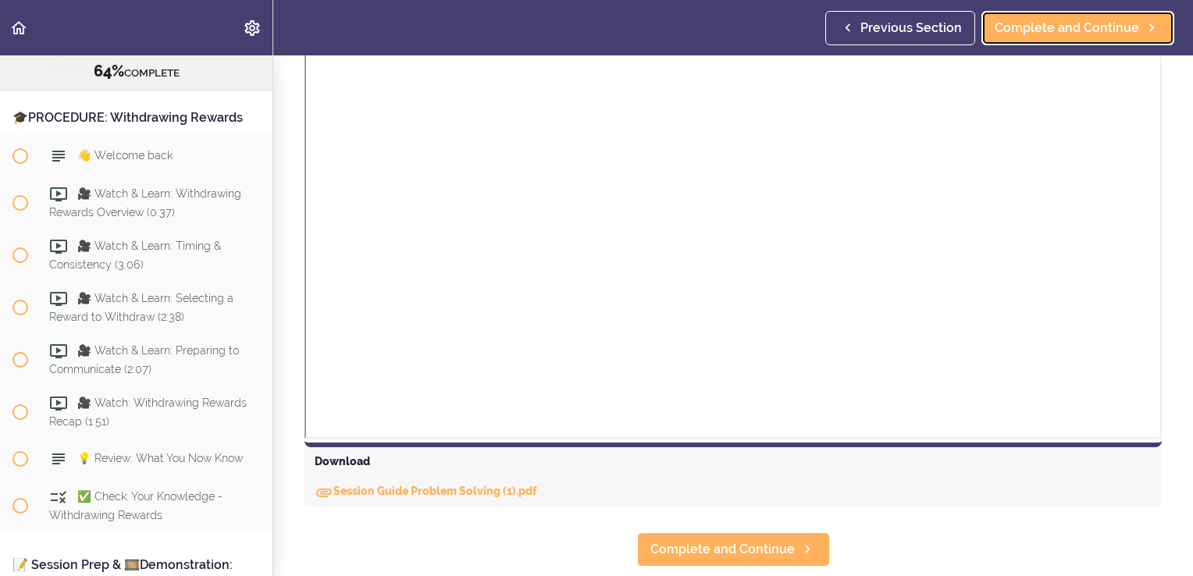
scroll to position [456, 0]
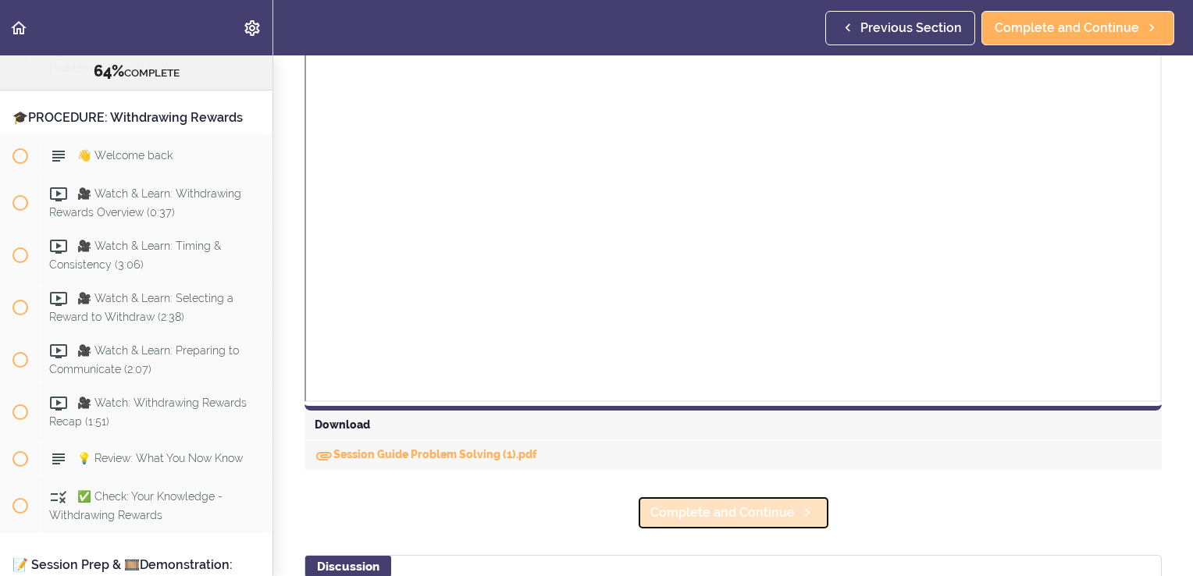
click at [725, 511] on span "Complete and Continue" at bounding box center [722, 513] width 144 height 19
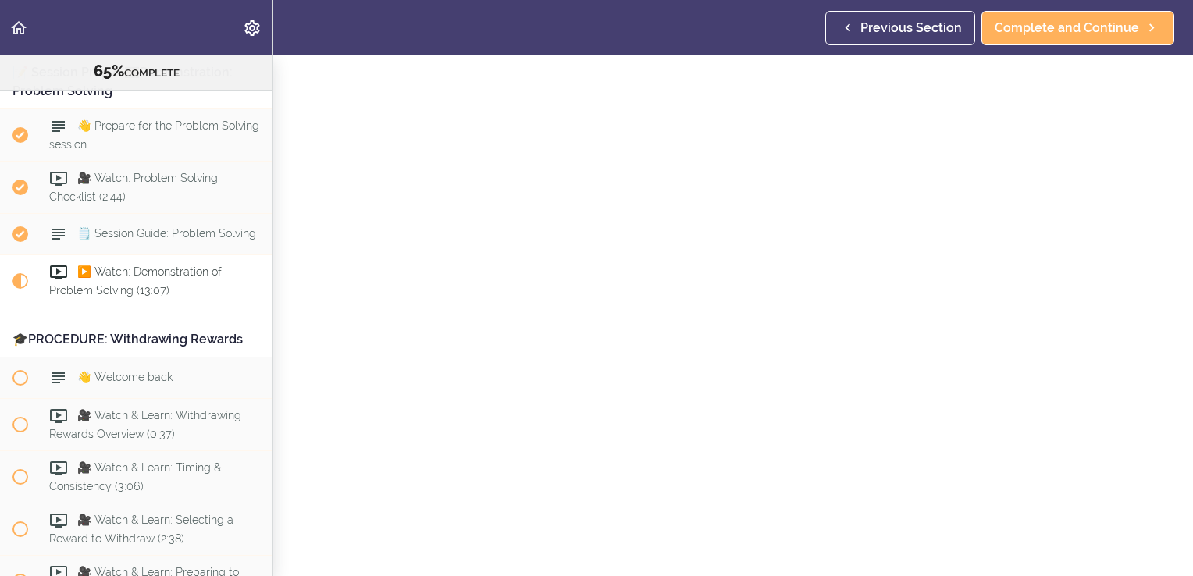
scroll to position [7313, 0]
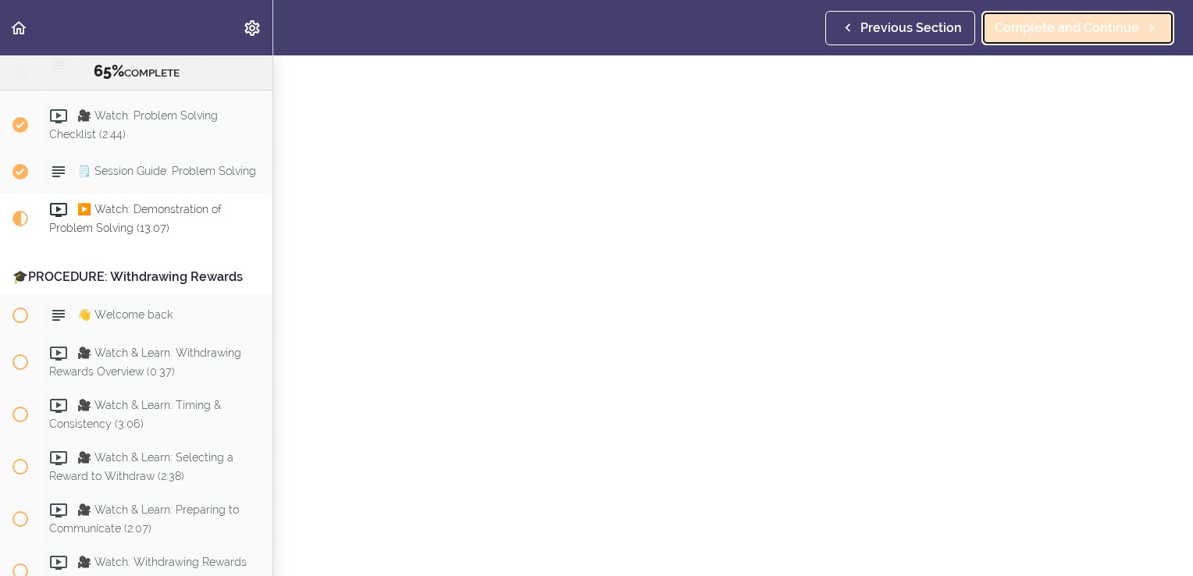
click at [1062, 41] on link "Complete and Continue" at bounding box center [1077, 28] width 193 height 34
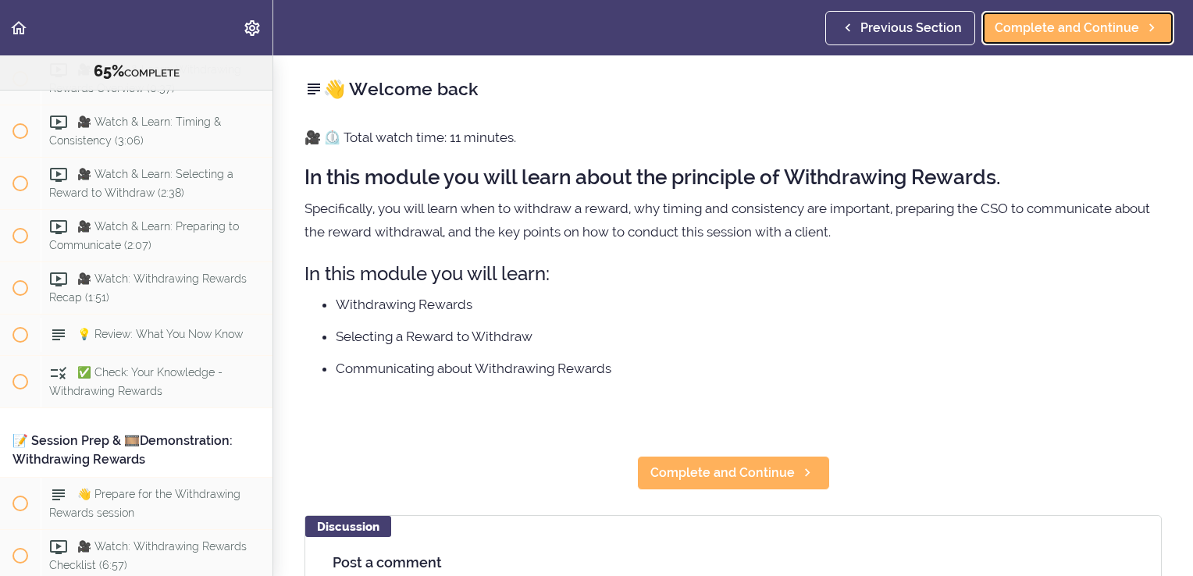
scroll to position [7626, 0]
